Goal: Task Accomplishment & Management: Complete application form

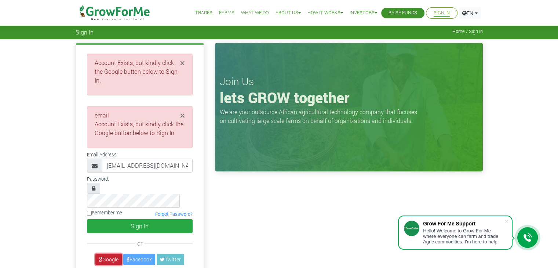
click at [114, 253] on link "Google" at bounding box center [108, 258] width 26 height 11
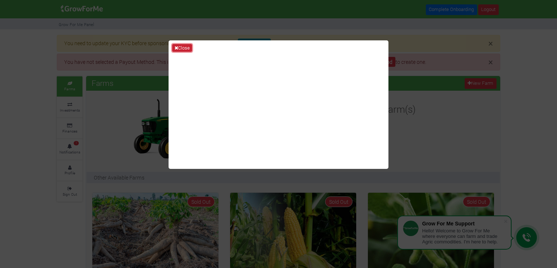
click at [188, 49] on button "Close" at bounding box center [182, 48] width 20 height 8
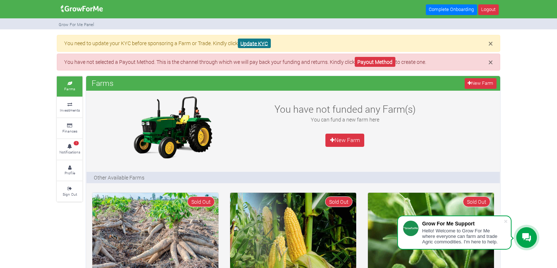
click at [246, 46] on link "Update KYC" at bounding box center [254, 44] width 33 height 10
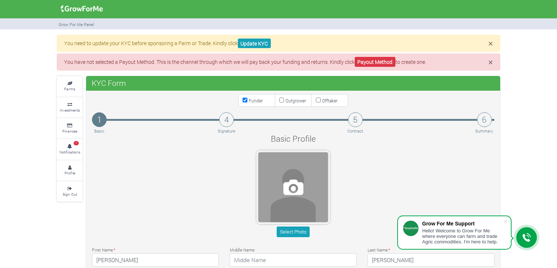
click at [293, 190] on span at bounding box center [294, 187] width 70 height 70
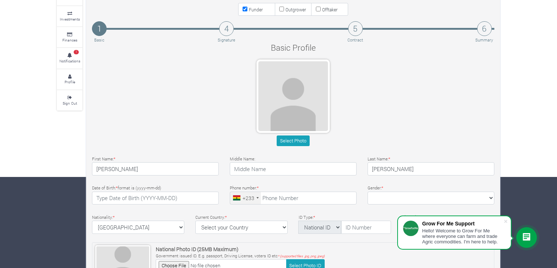
scroll to position [82, 0]
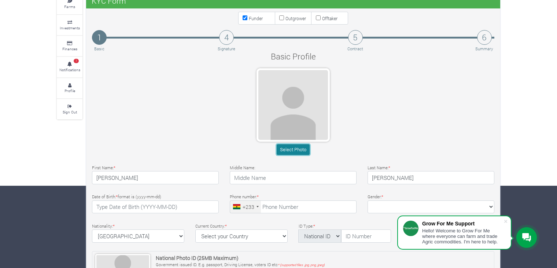
click at [297, 147] on button "Select Photo" at bounding box center [293, 149] width 33 height 11
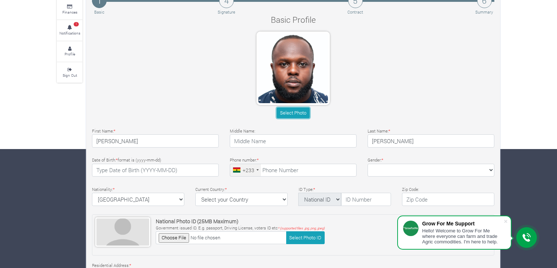
scroll to position [119, 0]
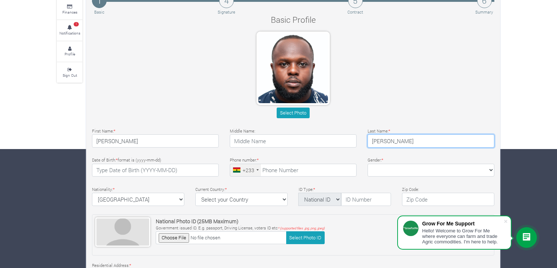
click at [396, 140] on input "Ameyaw Nsiah" at bounding box center [431, 140] width 127 height 13
type input "Nsiah"
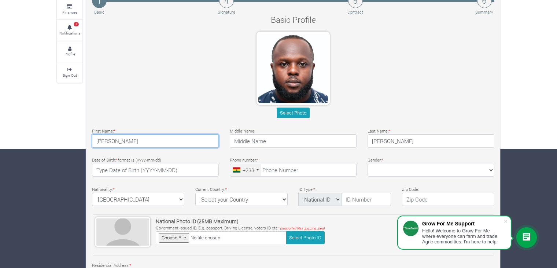
click at [198, 139] on input "Kofi" at bounding box center [155, 140] width 127 height 13
type input "Kofi Ameyaw"
click at [238, 98] on div "Select Photo" at bounding box center [294, 76] width 414 height 89
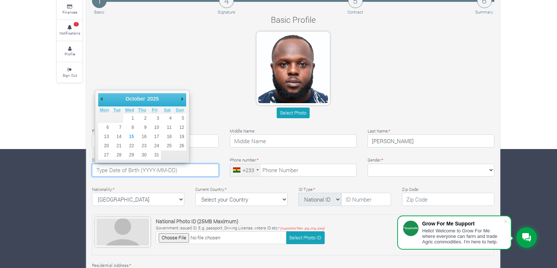
click at [113, 171] on input "text" at bounding box center [155, 170] width 127 height 13
click at [155, 100] on select "1901 1902 1903 1904 1905 1906 1907 1908 1909 1910 1911 1912 1913 1914 1915 1916…" at bounding box center [156, 98] width 20 height 7
type input "1998-12-25"
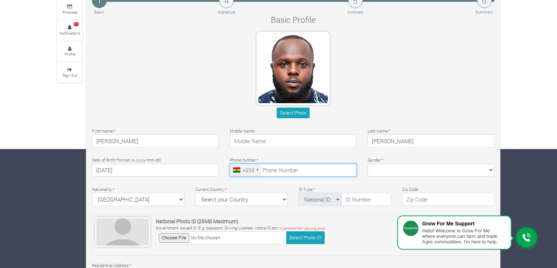
click at [265, 168] on input "tel" at bounding box center [293, 170] width 127 height 13
type input "55 824 3276"
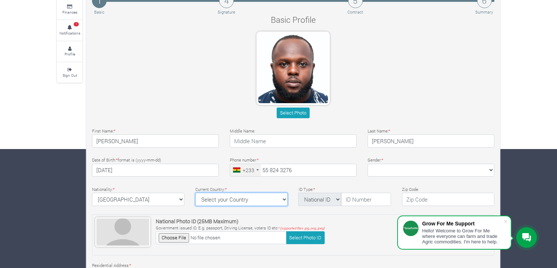
select select "[GEOGRAPHIC_DATA]"
type textarea "Quest medical imaging, East legon"
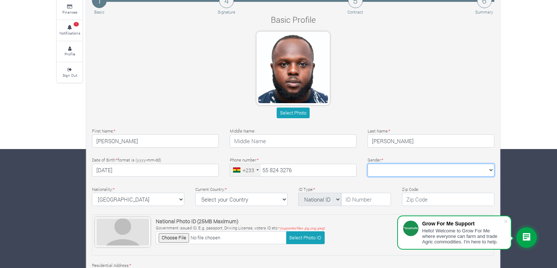
click at [390, 166] on select "Female Male" at bounding box center [431, 170] width 127 height 13
select select "Male"
click at [368, 164] on select "Female Male" at bounding box center [431, 170] width 127 height 13
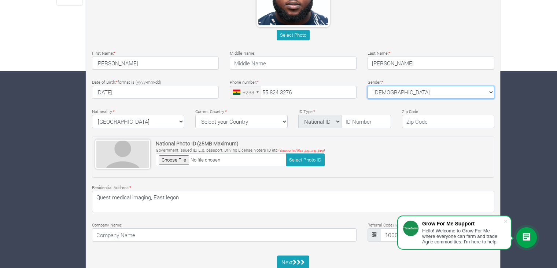
scroll to position [197, 0]
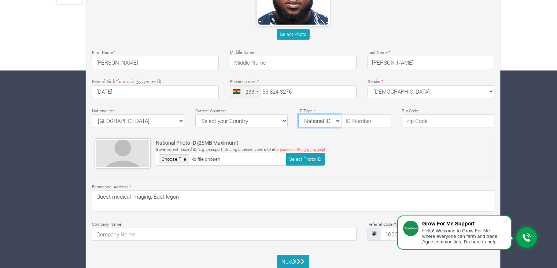
click at [334, 118] on select "National ID Ghana ID Passport Drivers" at bounding box center [319, 120] width 43 height 13
select select "Ghana ID"
click at [298, 114] on select "National ID Ghana ID Passport Drivers" at bounding box center [319, 120] width 43 height 13
click at [362, 116] on input "text" at bounding box center [366, 120] width 50 height 13
type input "003187106-8"
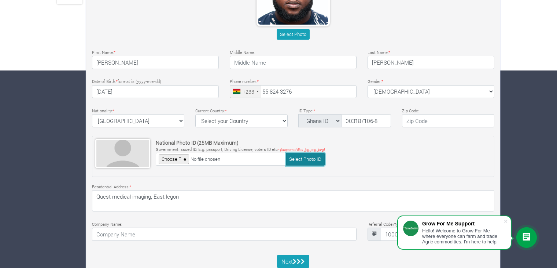
click at [311, 160] on button "Select Photo ID" at bounding box center [305, 159] width 39 height 13
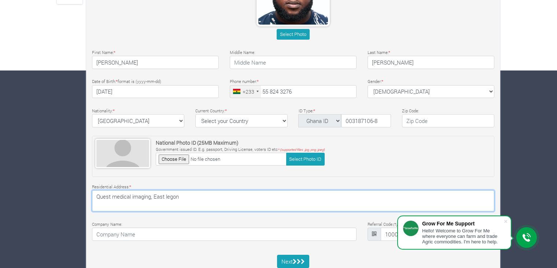
drag, startPoint x: 151, startPoint y: 194, endPoint x: 99, endPoint y: 198, distance: 52.6
click at [99, 198] on textarea "Quest medical imaging, East legon" at bounding box center [293, 200] width 403 height 21
click at [192, 198] on textarea "Plot 57 block B P.O.BOX KW 121, KWADASO-KUMASI" at bounding box center [293, 200] width 403 height 21
type textarea "Plot 57 block B Abuakwa-hyiremanso P.O.BOX KW 121, KWADASO-KUMASI"
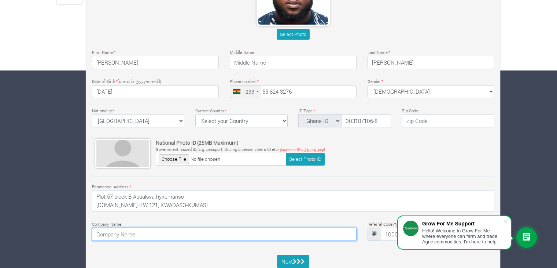
click at [146, 233] on input at bounding box center [224, 233] width 265 height 13
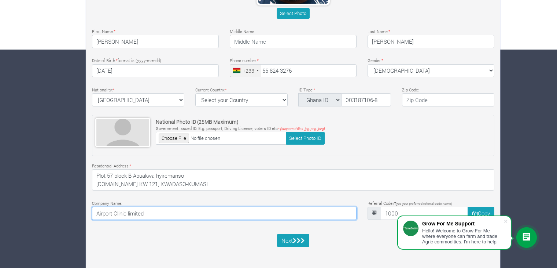
scroll to position [219, 0]
type input "Airport Clinic limited"
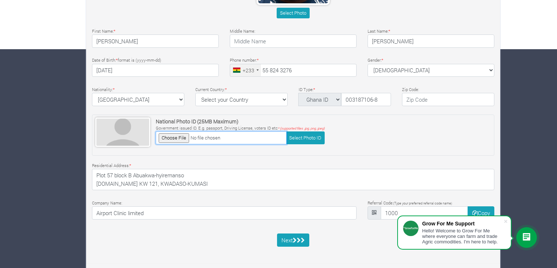
click at [172, 140] on input "file" at bounding box center [221, 137] width 131 height 13
click at [175, 134] on input "file" at bounding box center [221, 137] width 131 height 13
type input "C:\fakepath\Scanned Document 3_page-0001.jpg"
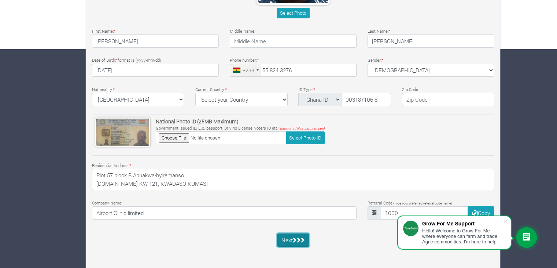
click at [295, 238] on icon "submit" at bounding box center [295, 240] width 4 height 6
click at [294, 240] on icon "submit" at bounding box center [295, 240] width 4 height 6
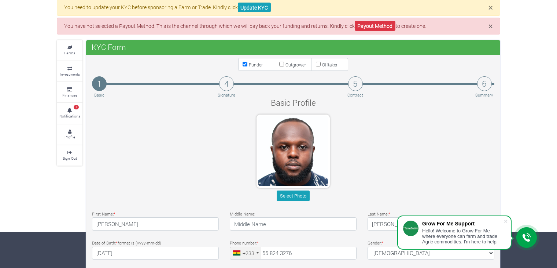
scroll to position [37, 0]
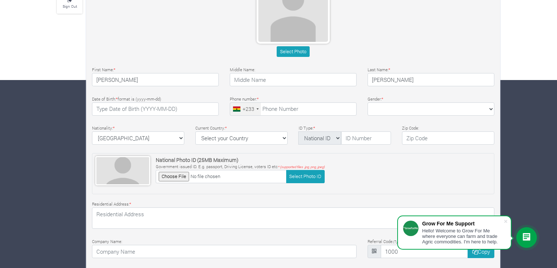
scroll to position [226, 0]
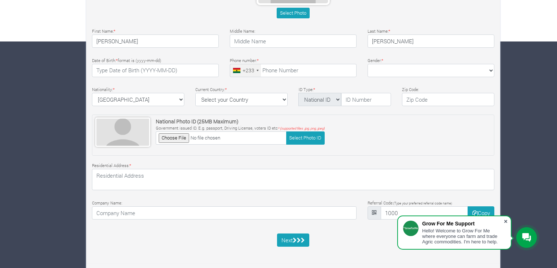
click at [506, 220] on span at bounding box center [505, 220] width 7 height 7
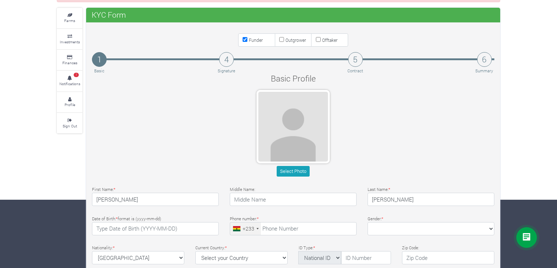
scroll to position [68, 0]
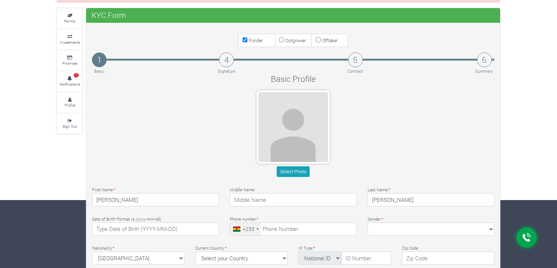
click at [282, 41] on label "Outgrower" at bounding box center [293, 40] width 37 height 13
click at [282, 41] on input "Outgrower" at bounding box center [281, 39] width 5 height 5
click at [282, 41] on label "Outgrower" at bounding box center [293, 40] width 37 height 13
click at [282, 41] on input "Outgrower" at bounding box center [281, 39] width 5 height 5
checkbox input "false"
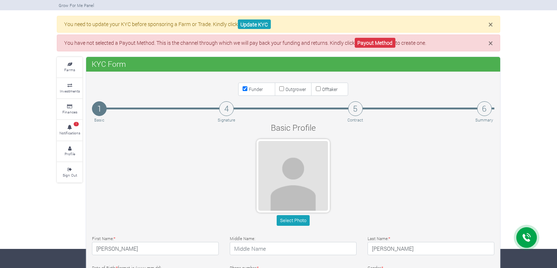
scroll to position [17, 0]
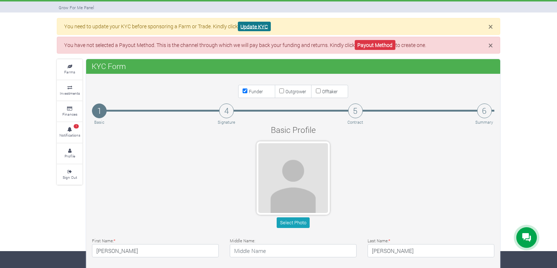
click at [264, 24] on link "Update KYC" at bounding box center [254, 27] width 33 height 10
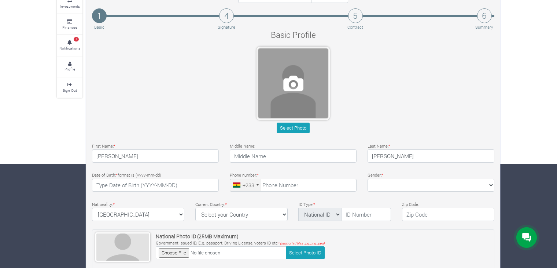
scroll to position [104, 0]
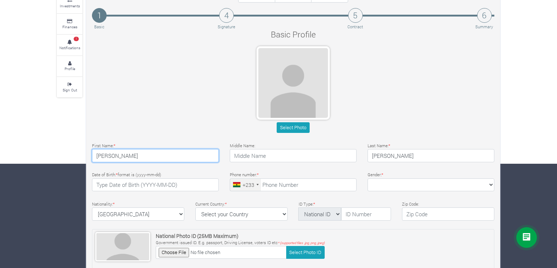
click at [166, 153] on input "Kofi" at bounding box center [155, 155] width 127 height 13
type input "Kofi Ameyaw"
type input "0558243276"
select select "Ghana"
type textarea "Airport Clinic Limited"
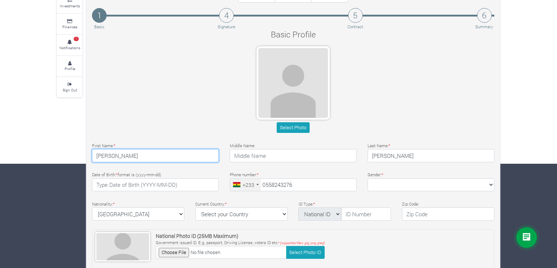
type input "55 824 3276"
click at [387, 158] on input "Ameyaw Nsiah" at bounding box center [431, 155] width 127 height 13
click at [395, 158] on input "Ameyaw Nsiah" at bounding box center [431, 155] width 127 height 13
type input "Nsiah"
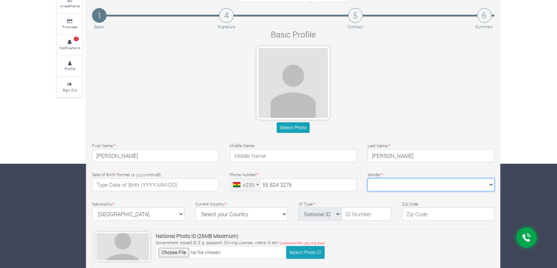
click at [403, 181] on select "Female Male" at bounding box center [431, 184] width 127 height 13
select select "Male"
click at [368, 178] on select "Female Male" at bounding box center [431, 184] width 127 height 13
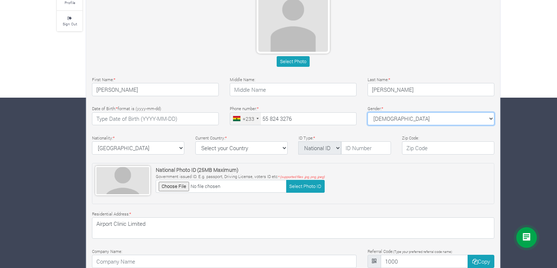
scroll to position [173, 0]
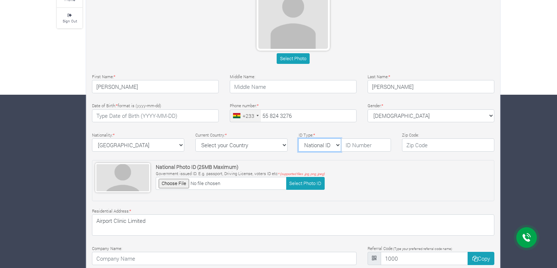
click at [335, 144] on select "National ID Ghana ID Passport Drivers" at bounding box center [319, 144] width 43 height 13
click at [354, 142] on input "text" at bounding box center [366, 144] width 50 height 13
type input "003187106-8"
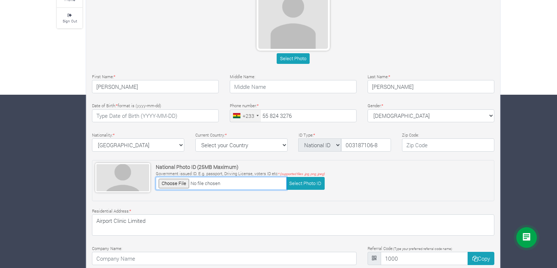
click at [183, 184] on input "file" at bounding box center [221, 183] width 131 height 13
type input "C:\fakepath\Scanned Document 3_page-0001.jpg"
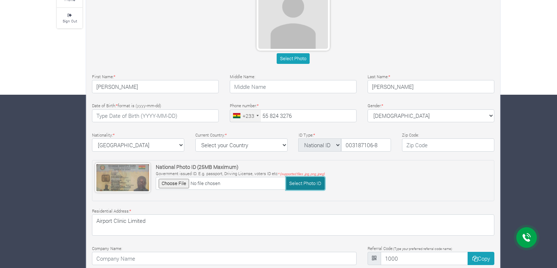
click at [300, 184] on button "Select Photo ID" at bounding box center [305, 183] width 39 height 13
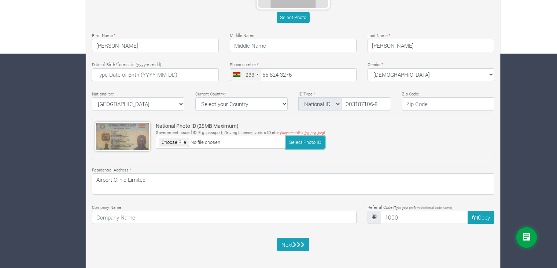
scroll to position [219, 0]
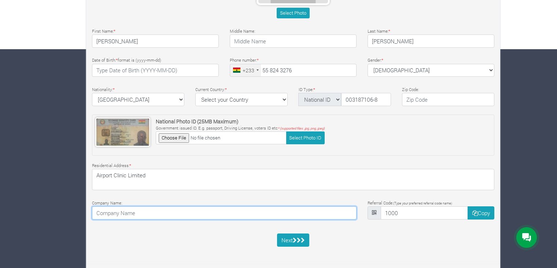
click at [259, 212] on input at bounding box center [224, 212] width 265 height 13
type input "Airport Clinic limited"
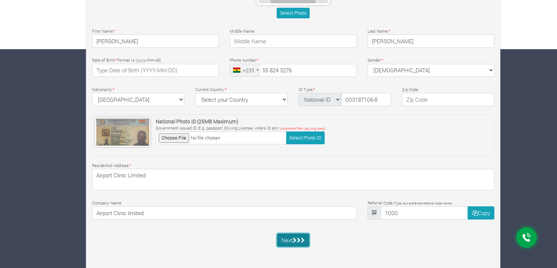
click at [283, 241] on button "Next" at bounding box center [293, 239] width 33 height 13
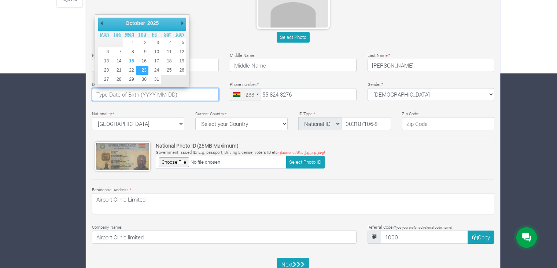
scroll to position [188, 0]
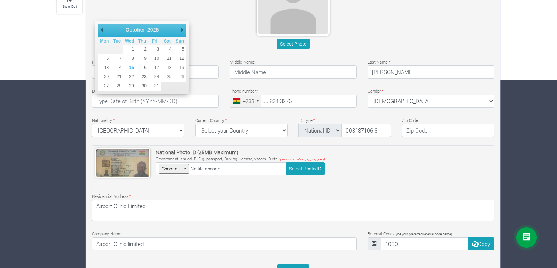
click at [155, 29] on select "1901 1902 1903 1904 1905 1906 1907 1908 1909 1910 1911 1912 1913 1914 1915 1916…" at bounding box center [156, 29] width 20 height 7
type input "1998-12-25"
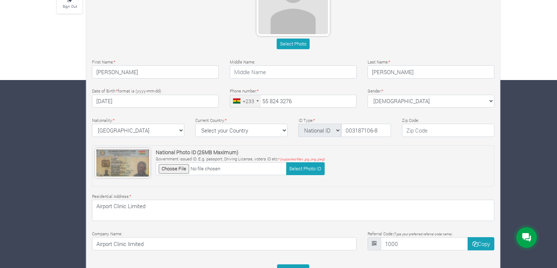
scroll to position [219, 0]
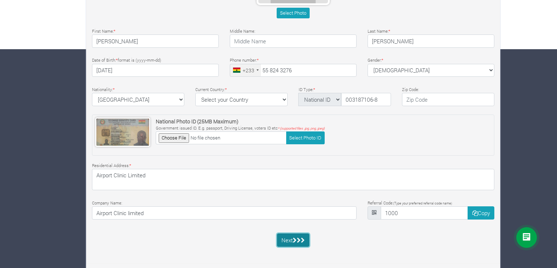
click at [288, 238] on button "Next" at bounding box center [293, 239] width 33 height 13
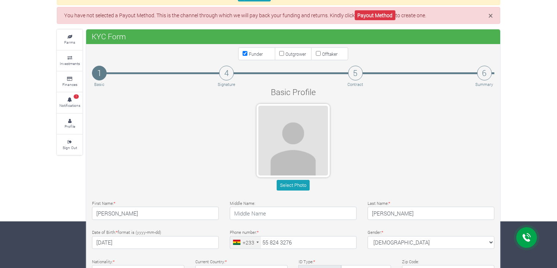
scroll to position [37, 0]
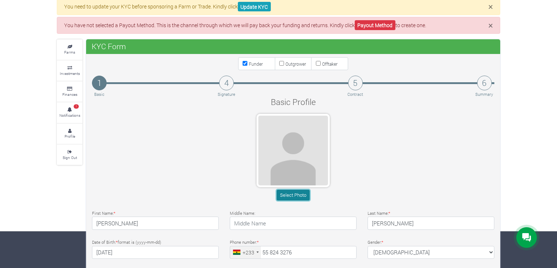
click at [293, 194] on button "Select Photo" at bounding box center [293, 195] width 33 height 11
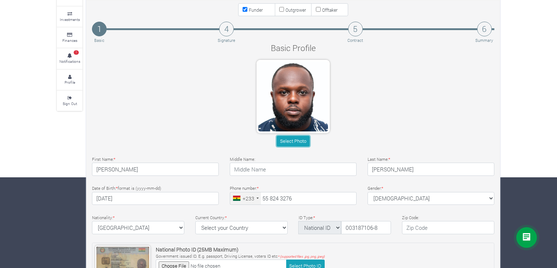
scroll to position [98, 0]
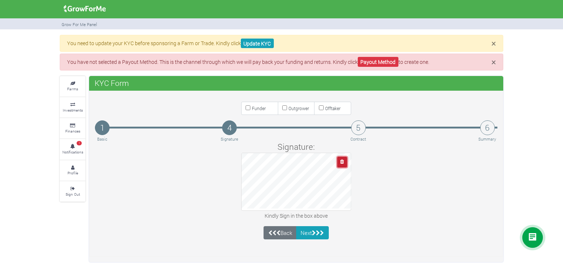
click at [341, 161] on icon "button" at bounding box center [342, 161] width 4 height 5
click at [309, 228] on button "Next" at bounding box center [312, 232] width 33 height 13
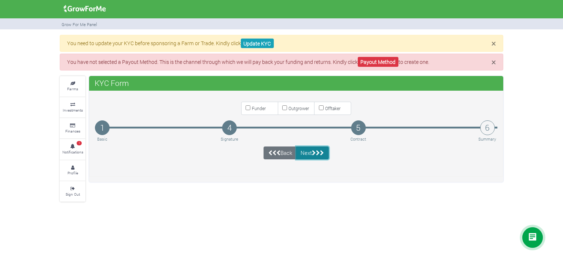
click at [315, 156] on button "Next" at bounding box center [312, 152] width 33 height 13
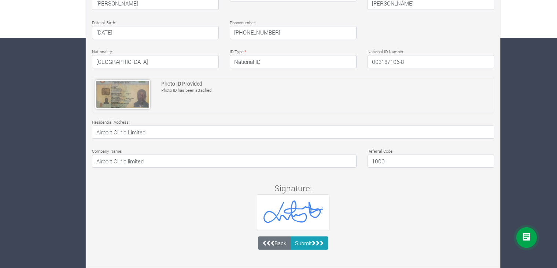
scroll to position [232, 0]
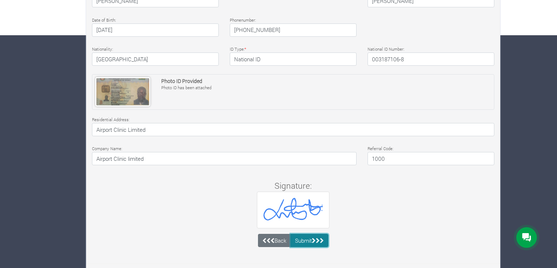
click at [317, 238] on icon "submit" at bounding box center [318, 241] width 4 height 6
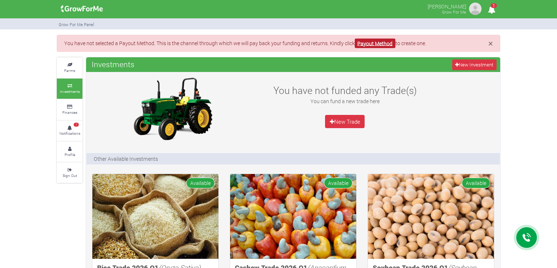
click at [377, 44] on link "Payout Method" at bounding box center [375, 44] width 41 height 10
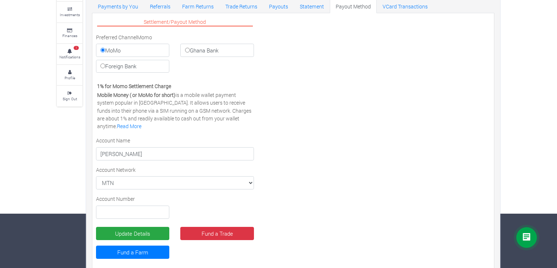
scroll to position [65, 0]
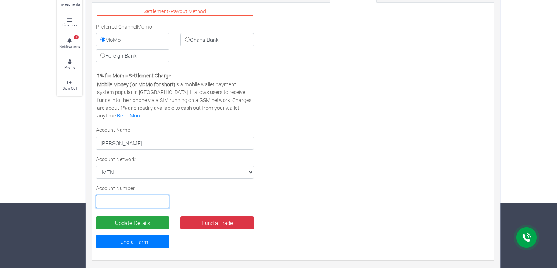
click at [136, 198] on input "text" at bounding box center [132, 201] width 73 height 13
type input "0558243276"
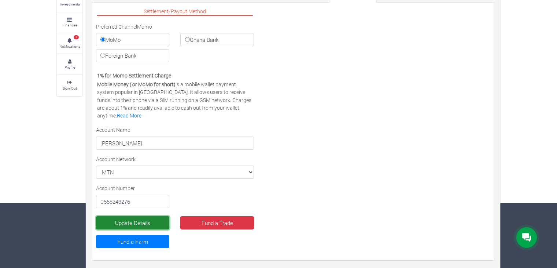
click at [135, 223] on button "Update Details" at bounding box center [132, 222] width 73 height 13
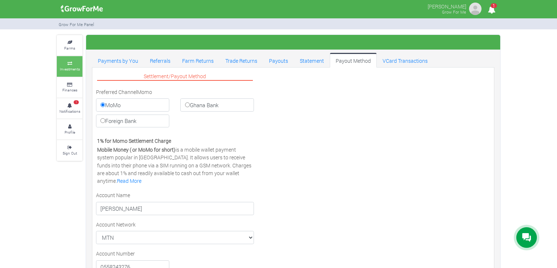
click at [73, 67] on small "Investments" at bounding box center [70, 68] width 20 height 5
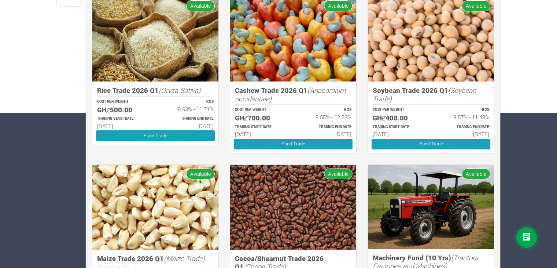
scroll to position [154, 0]
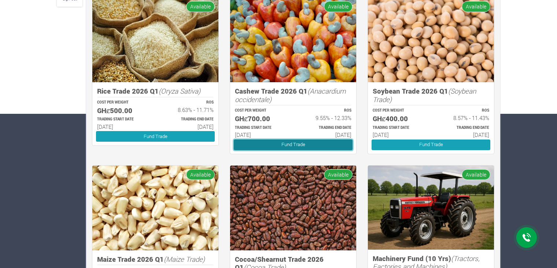
click at [289, 143] on link "Fund Trade" at bounding box center [293, 144] width 119 height 11
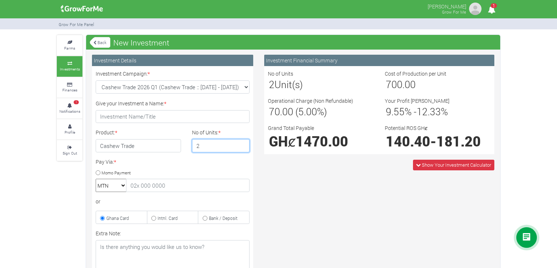
click at [242, 142] on input "2" at bounding box center [221, 145] width 58 height 13
click at [242, 142] on input "3" at bounding box center [221, 145] width 58 height 13
click at [242, 142] on input "4" at bounding box center [221, 145] width 58 height 13
click at [242, 142] on input "5" at bounding box center [221, 145] width 58 height 13
click at [242, 142] on input "6" at bounding box center [221, 145] width 58 height 13
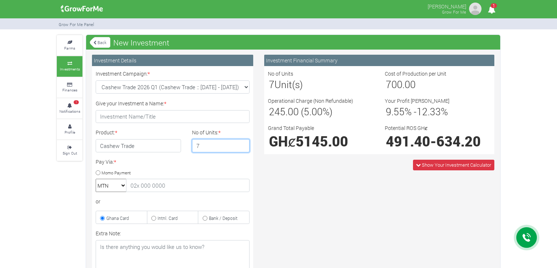
type input "7"
click at [242, 142] on input "7" at bounding box center [221, 145] width 58 height 13
click at [75, 65] on icon at bounding box center [70, 64] width 22 height 4
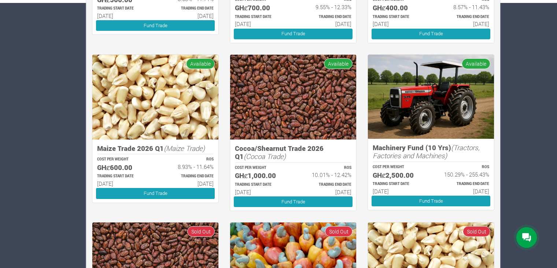
scroll to position [263, 0]
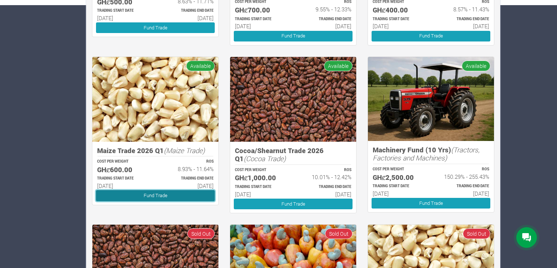
click at [170, 194] on link "Fund Trade" at bounding box center [155, 195] width 119 height 11
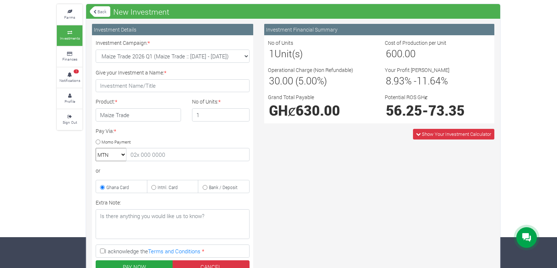
scroll to position [16, 0]
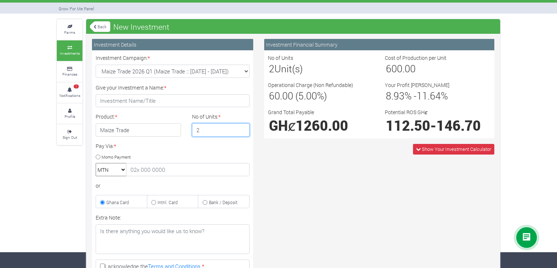
click at [241, 127] on input "2" at bounding box center [221, 129] width 58 height 13
click at [241, 127] on input "3" at bounding box center [221, 129] width 58 height 13
click at [241, 127] on input "4" at bounding box center [221, 129] width 58 height 13
click at [241, 127] on input "5" at bounding box center [221, 129] width 58 height 13
click at [241, 127] on input "6" at bounding box center [221, 129] width 58 height 13
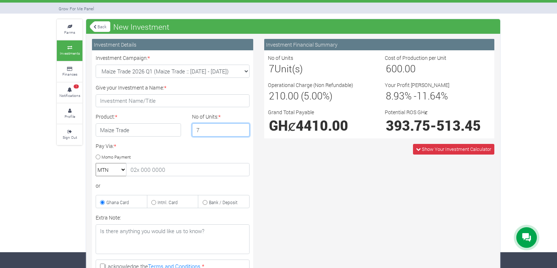
click at [241, 127] on input "7" at bounding box center [221, 129] width 58 height 13
click at [241, 127] on input "8" at bounding box center [221, 129] width 58 height 13
click at [241, 127] on input "9" at bounding box center [221, 129] width 58 height 13
click at [241, 127] on input "10" at bounding box center [221, 129] width 58 height 13
click at [241, 127] on input "11" at bounding box center [221, 129] width 58 height 13
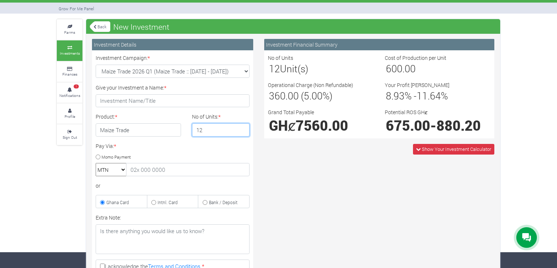
click at [241, 127] on input "12" at bounding box center [221, 129] width 58 height 13
click at [241, 127] on input "13" at bounding box center [221, 129] width 58 height 13
click at [241, 127] on input "14" at bounding box center [221, 129] width 58 height 13
click at [241, 127] on input "15" at bounding box center [221, 129] width 58 height 13
type input "16"
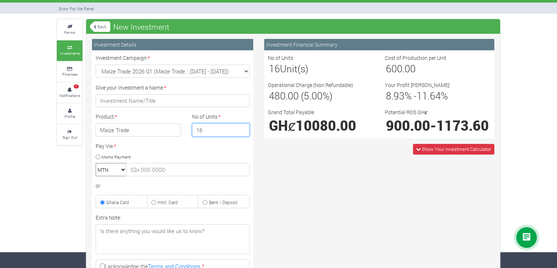
click at [241, 127] on input "16" at bounding box center [221, 129] width 58 height 13
click at [101, 27] on link "Back" at bounding box center [100, 27] width 21 height 12
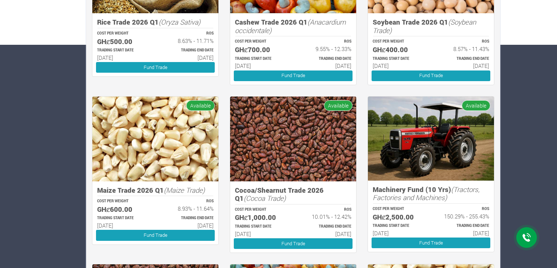
scroll to position [224, 0]
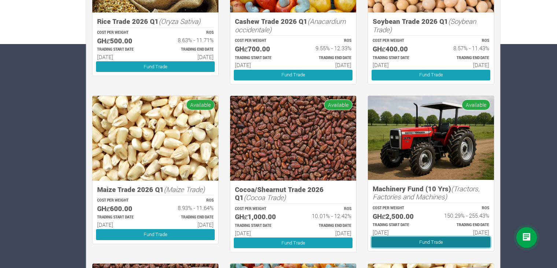
click at [420, 242] on link "Fund Trade" at bounding box center [431, 242] width 119 height 11
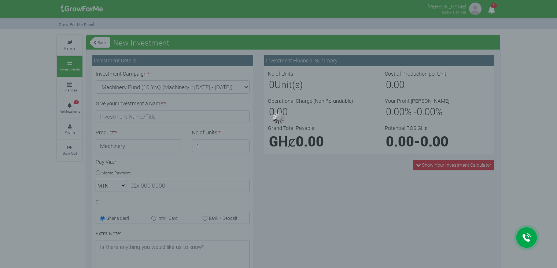
type input "1"
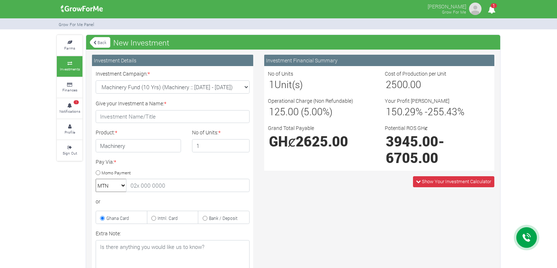
click at [101, 46] on link "Back" at bounding box center [100, 42] width 21 height 12
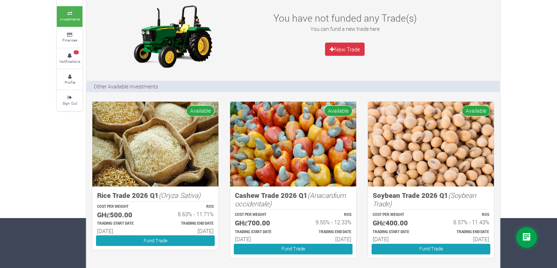
scroll to position [51, 0]
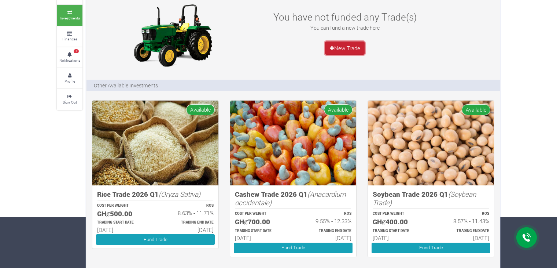
click at [335, 44] on link "New Trade" at bounding box center [345, 47] width 40 height 13
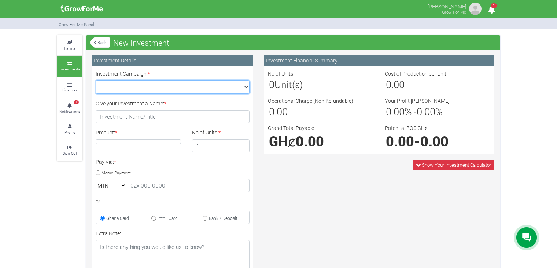
click at [235, 89] on select "Cocoa/Shearnut Trade 2026 Q1 (Cocoa Trade :: 01st Jan 2026 - 30th Jun 2026) Mai…" at bounding box center [173, 86] width 154 height 13
click at [104, 40] on link "Back" at bounding box center [100, 42] width 21 height 12
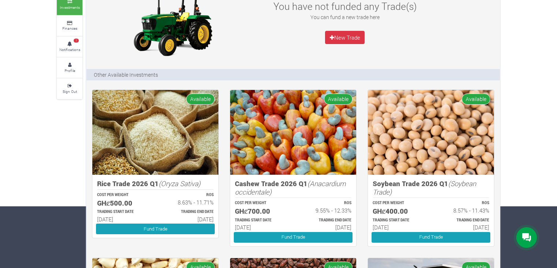
scroll to position [73, 0]
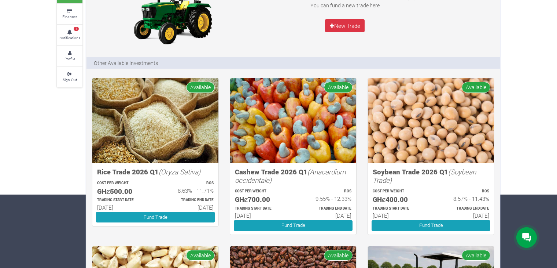
click at [164, 133] on img at bounding box center [155, 120] width 126 height 85
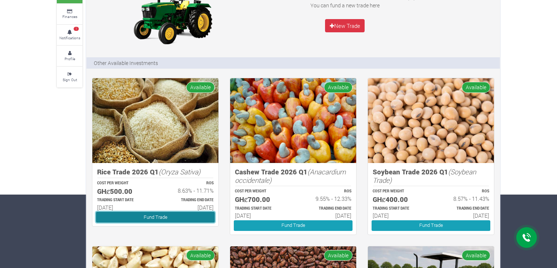
click at [162, 217] on link "Fund Trade" at bounding box center [155, 217] width 119 height 11
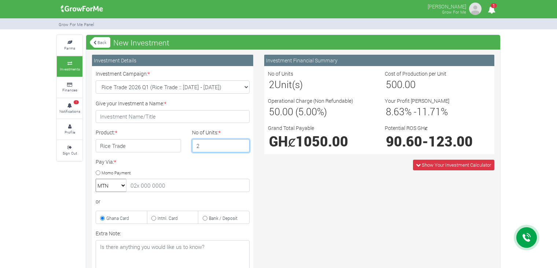
click at [242, 143] on input "2" at bounding box center [221, 145] width 58 height 13
click at [242, 143] on input "3" at bounding box center [221, 145] width 58 height 13
click at [242, 143] on input "5" at bounding box center [221, 145] width 58 height 13
click at [242, 143] on input "6" at bounding box center [221, 145] width 58 height 13
click at [242, 143] on input "7" at bounding box center [221, 145] width 58 height 13
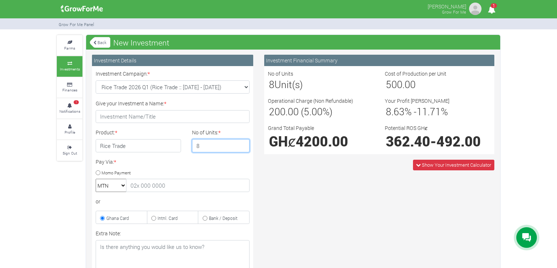
click at [242, 143] on input "8" at bounding box center [221, 145] width 58 height 13
click at [242, 143] on input "9" at bounding box center [221, 145] width 58 height 13
type input "10"
click at [242, 143] on input "10" at bounding box center [221, 145] width 58 height 13
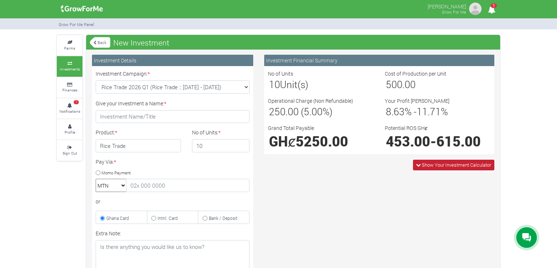
click at [424, 165] on span "Show Your Investment Calculator" at bounding box center [456, 164] width 69 height 7
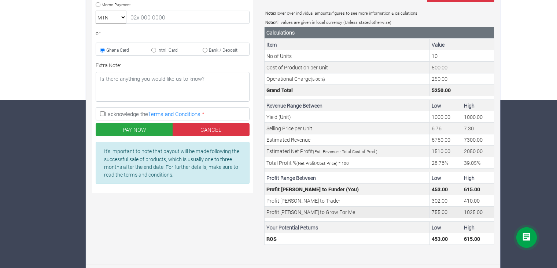
scroll to position [168, 0]
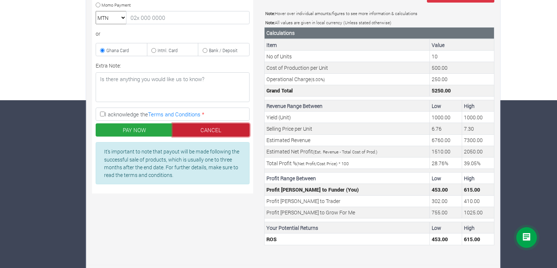
click at [239, 132] on link "CANCEL" at bounding box center [211, 129] width 77 height 13
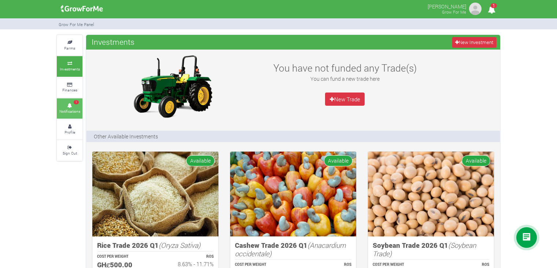
click at [76, 109] on small "Notifications" at bounding box center [69, 111] width 21 height 5
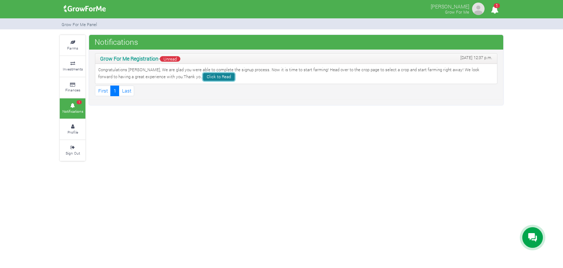
click at [203, 75] on link "Click to Read" at bounding box center [219, 77] width 32 height 8
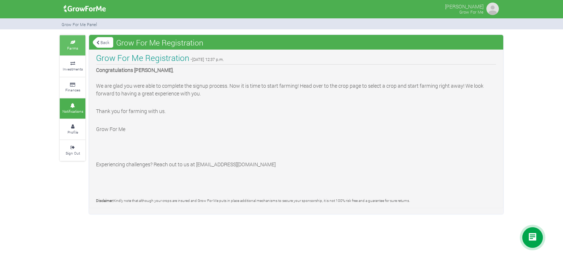
click at [73, 51] on link "Farms" at bounding box center [73, 45] width 26 height 20
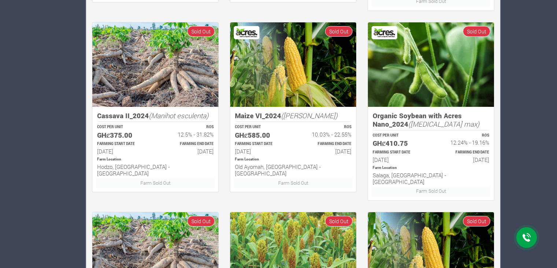
scroll to position [311, 0]
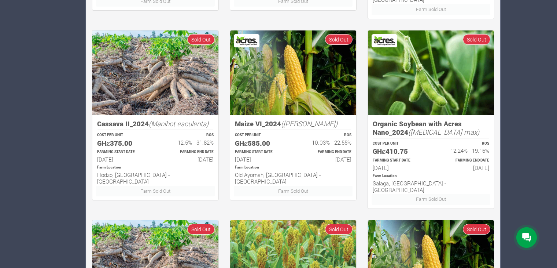
click at [172, 88] on img at bounding box center [155, 72] width 126 height 85
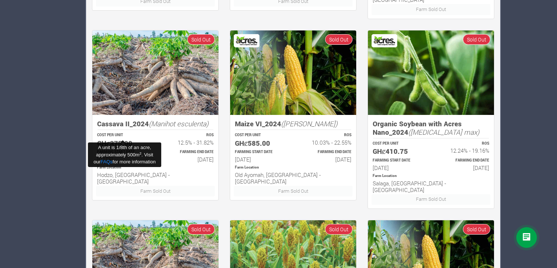
click at [125, 139] on h5 "GHȼ375.00" at bounding box center [123, 143] width 52 height 8
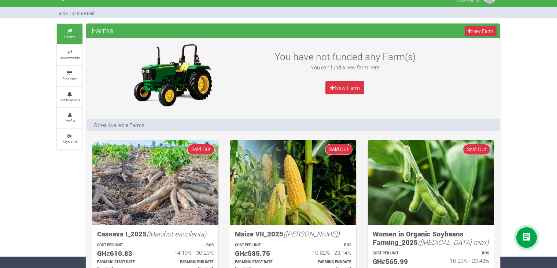
scroll to position [12, 0]
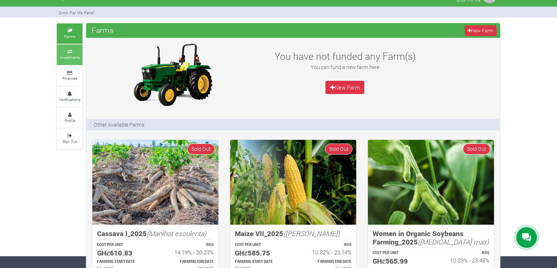
click at [62, 56] on small "Investments" at bounding box center [70, 57] width 20 height 5
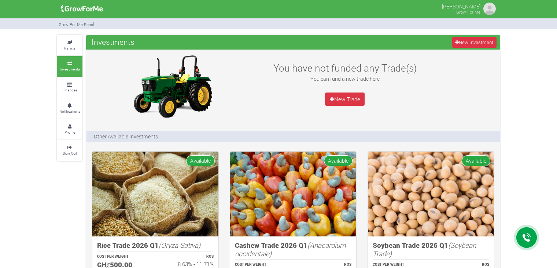
click at [489, 14] on img at bounding box center [490, 8] width 15 height 15
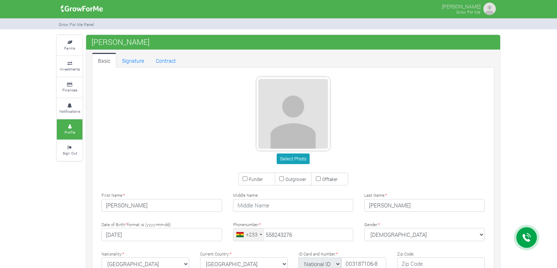
type input "55 824 3276"
click at [548, 203] on div "Farms Investments Finances Notifications Profile Sign Out Kofi Ameyaw Nsiah" at bounding box center [278, 242] width 557 height 415
click at [290, 156] on button "Select Photo" at bounding box center [293, 158] width 33 height 11
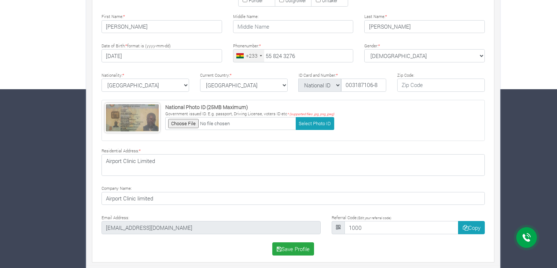
scroll to position [180, 0]
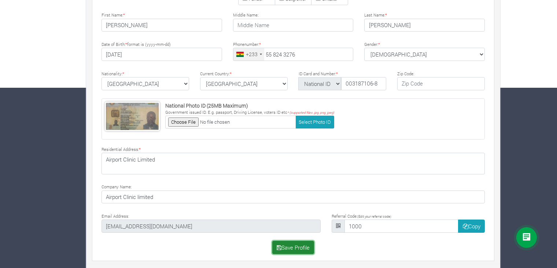
click at [291, 241] on button "Save Profile" at bounding box center [293, 247] width 42 height 13
click at [291, 246] on button "Save Profile" at bounding box center [293, 247] width 42 height 13
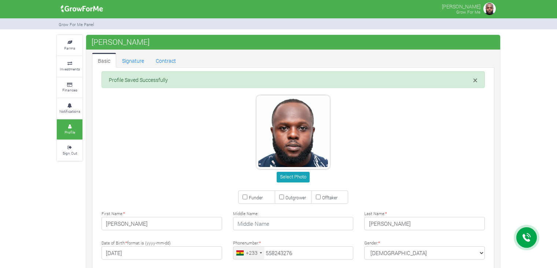
type input "55 824 3276"
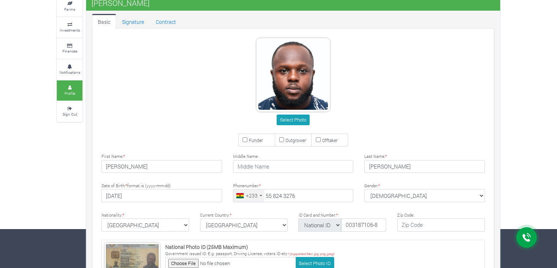
scroll to position [39, 0]
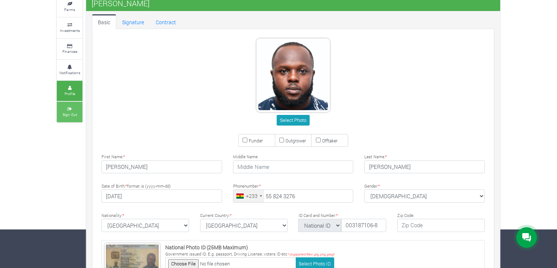
click at [66, 107] on icon at bounding box center [70, 109] width 22 height 4
